Goal: Task Accomplishment & Management: Use online tool/utility

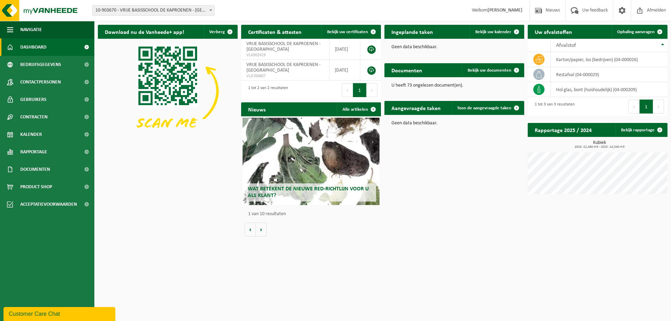
click at [554, 31] on h2 "Uw afvalstoffen" at bounding box center [553, 32] width 51 height 14
click at [621, 27] on link "Ophaling aanvragen" at bounding box center [639, 32] width 55 height 14
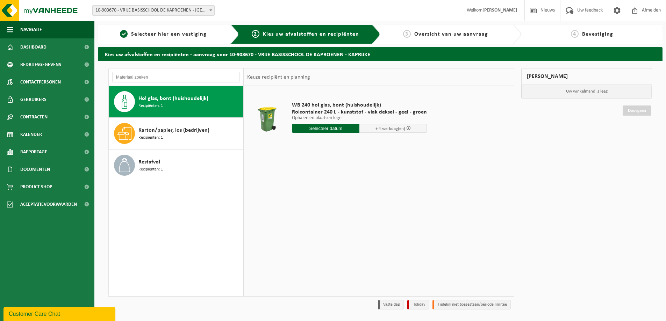
click at [148, 99] on span "Hol glas, bont (huishoudelijk)" at bounding box center [173, 98] width 70 height 8
click at [334, 135] on div "WB 240 hol glas, bont (huishoudelijk) Rolcontainer 240 L - kunststof - vlak dek…" at bounding box center [359, 119] width 142 height 49
click at [335, 133] on div "WB 240 hol glas, bont (huishoudelijk) Rolcontainer 240 L - kunststof - vlak dek…" at bounding box center [359, 119] width 142 height 49
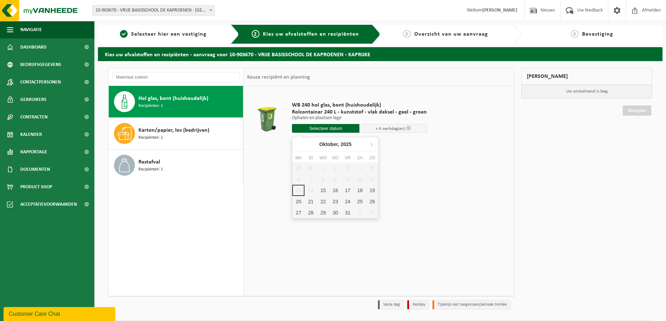
click at [335, 130] on input "text" at bounding box center [325, 128] width 67 height 9
click at [323, 194] on div "15" at bounding box center [323, 190] width 12 height 11
type input "Van 2025-10-15"
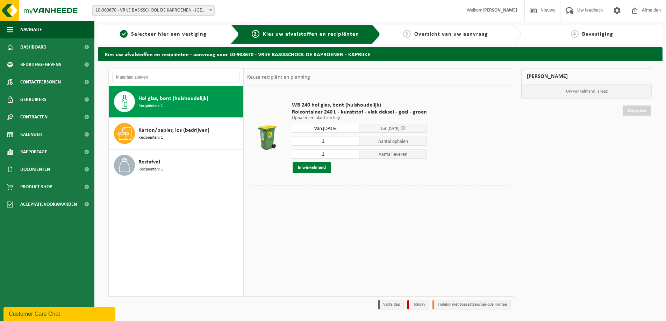
click at [322, 168] on button "In winkelmand" at bounding box center [312, 167] width 38 height 11
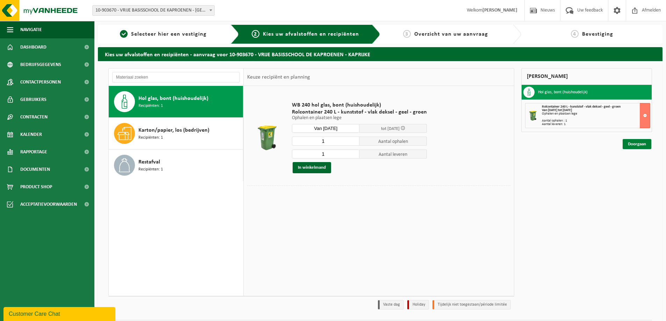
click at [636, 144] on link "Doorgaan" at bounding box center [636, 144] width 29 height 10
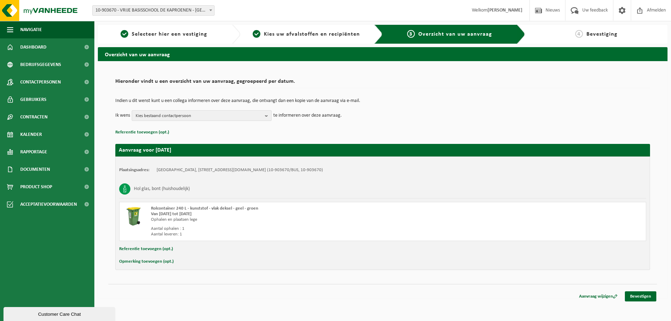
click at [205, 116] on span "Kies bestaand contactpersoon" at bounding box center [199, 116] width 127 height 10
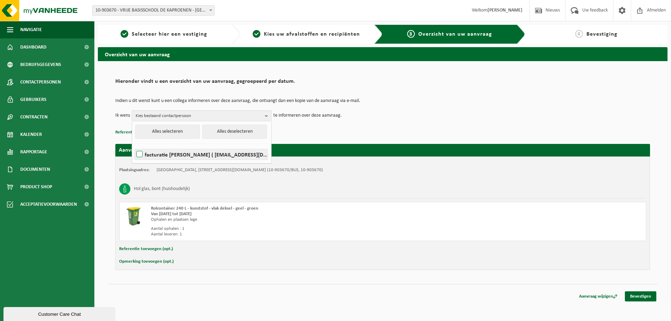
click at [206, 156] on label "facturatie De Kaproenen ( secretariaat@dekaproenen.be )" at bounding box center [201, 154] width 133 height 10
click at [134, 146] on input "facturatie De Kaproenen ( secretariaat@dekaproenen.be )" at bounding box center [133, 145] width 0 height 0
checkbox input "true"
click at [422, 116] on td "Ik wens facturatie De Kaproenen Alles selecteren Alles deselecteren facturatie …" at bounding box center [382, 115] width 535 height 10
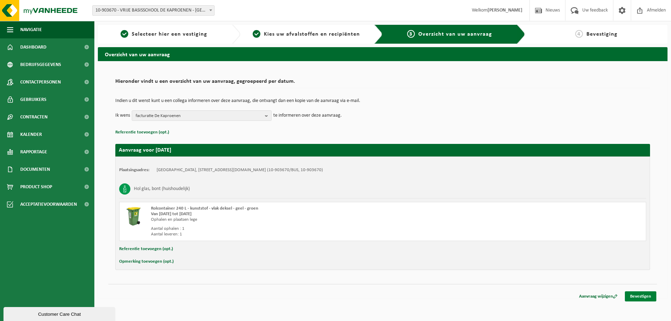
click at [635, 292] on link "Bevestigen" at bounding box center [640, 296] width 31 height 10
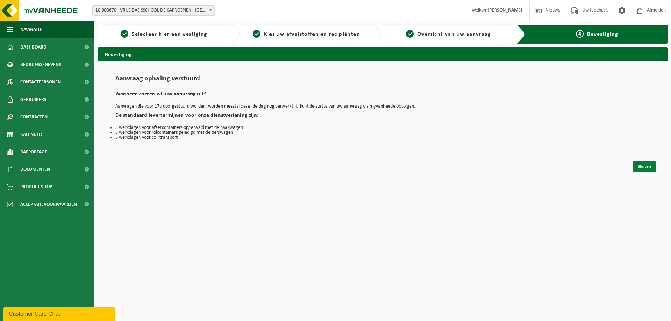
click at [644, 167] on link "Sluiten" at bounding box center [645, 166] width 24 height 10
